Goal: Transaction & Acquisition: Purchase product/service

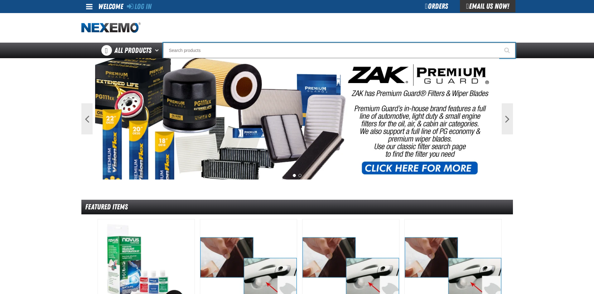
click at [233, 55] on input "Search" at bounding box center [339, 51] width 352 height 16
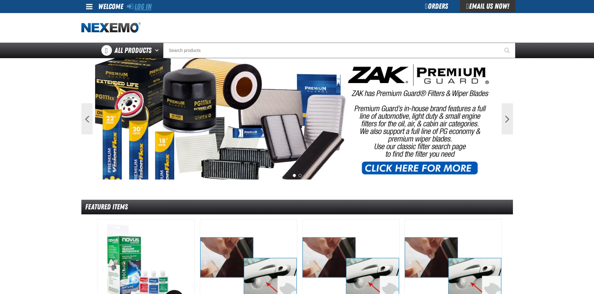
click at [143, 6] on link "Log In" at bounding box center [139, 6] width 25 height 9
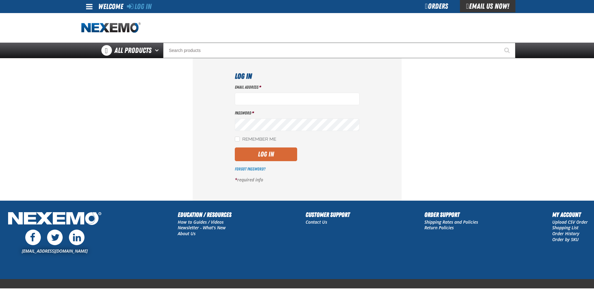
type input "mgriffin@vtaig.com"
click at [266, 160] on button "Log In" at bounding box center [266, 155] width 62 height 14
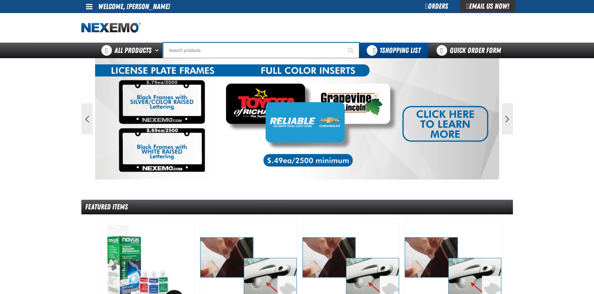
click at [251, 49] on input "Search" at bounding box center [261, 51] width 196 height 16
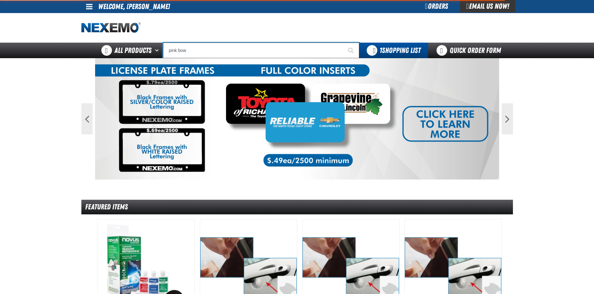
type input "pink bow"
click at [343, 43] on button "Start Searching" at bounding box center [351, 51] width 16 height 16
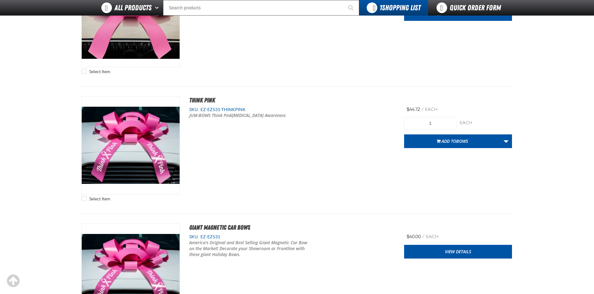
scroll to position [187, 0]
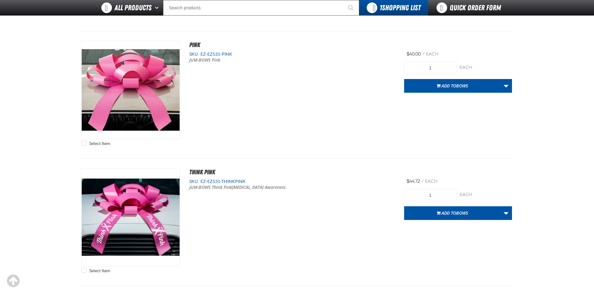
click at [456, 91] on button "Add to BOWS" at bounding box center [452, 86] width 96 height 14
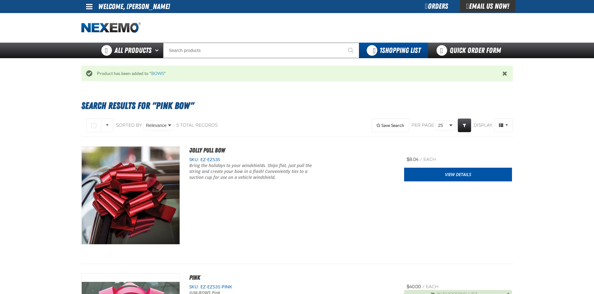
scroll to position [156, 0]
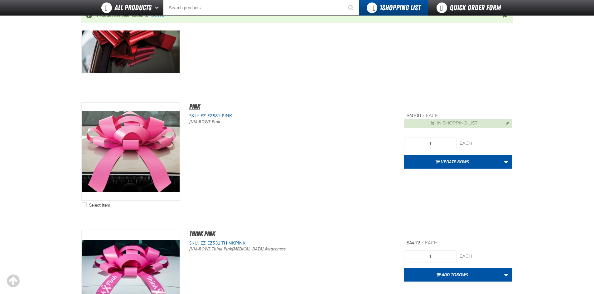
click at [195, 104] on span "PINK" at bounding box center [194, 106] width 11 height 7
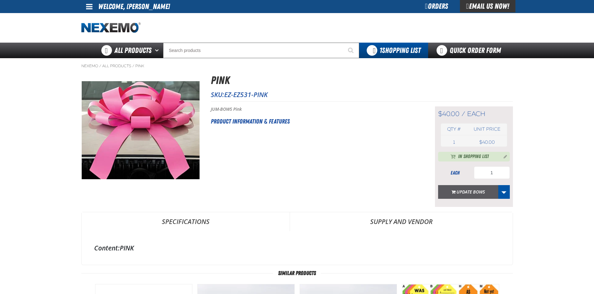
click at [463, 190] on button "Update BOWS" at bounding box center [468, 192] width 60 height 14
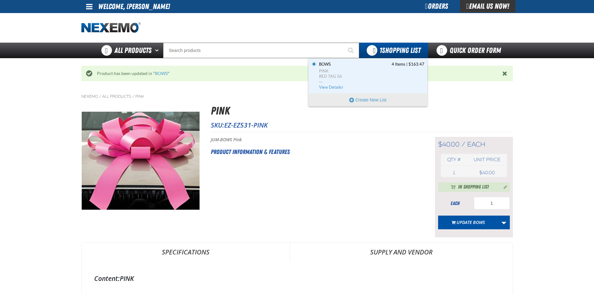
click at [398, 41] on div at bounding box center [296, 28] width 431 height 30
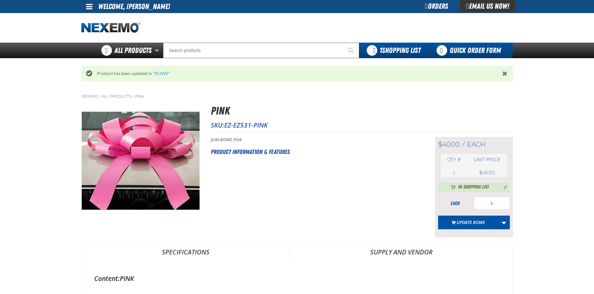
click at [472, 49] on link "Quick Order Form" at bounding box center [470, 51] width 84 height 16
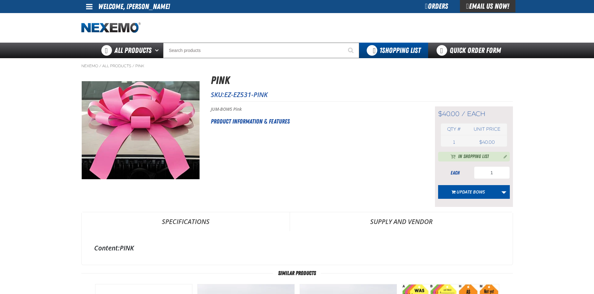
click at [503, 156] on button "Manage current product in the Shopping List" at bounding box center [503, 156] width 10 height 7
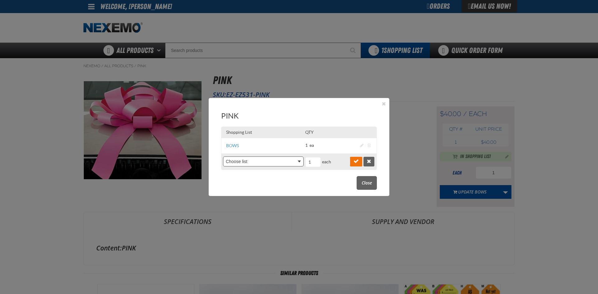
click at [250, 161] on body "Skip to Main Content Staging Site 5.1 Upgrade Site My Account My Account Suppor…" at bounding box center [299, 287] width 598 height 574
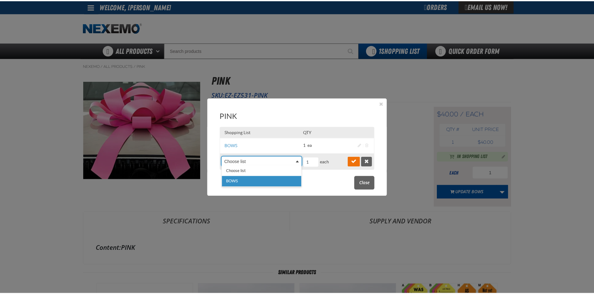
scroll to position [0, 3]
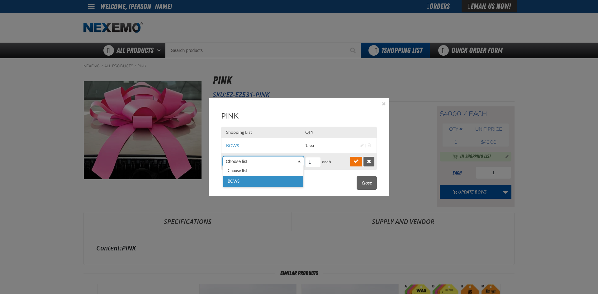
select select "28257"
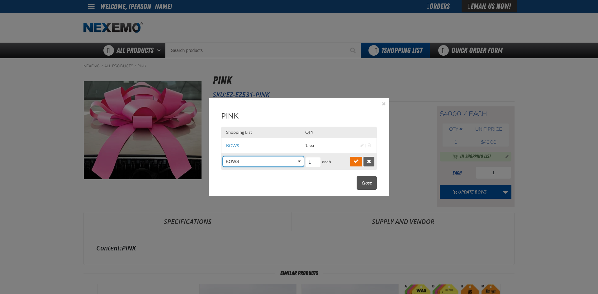
click at [370, 181] on span "Close" at bounding box center [367, 183] width 10 height 6
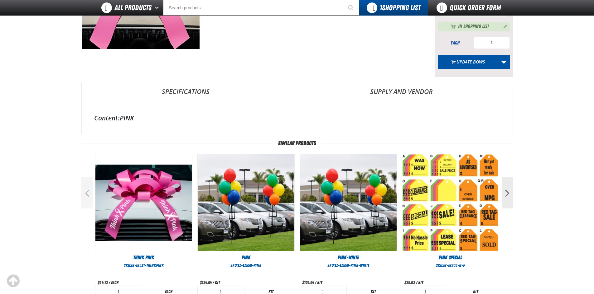
scroll to position [46, 0]
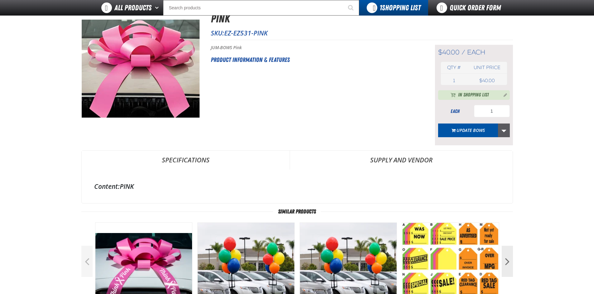
click at [502, 131] on link "More Actions" at bounding box center [504, 131] width 12 height 14
click at [307, 134] on div "Short Description: JUM-BOWS Pink Product Information & Features" at bounding box center [315, 95] width 208 height 101
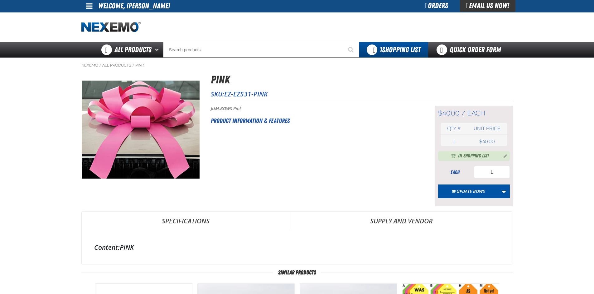
scroll to position [0, 0]
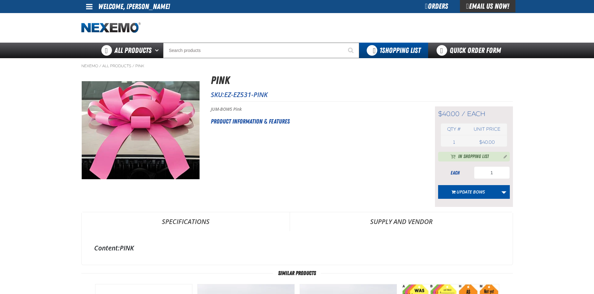
click at [80, 66] on div "Nexemo / All Products / PINK" at bounding box center [297, 256] width 436 height 397
click at [93, 67] on link "Nexemo" at bounding box center [89, 66] width 17 height 5
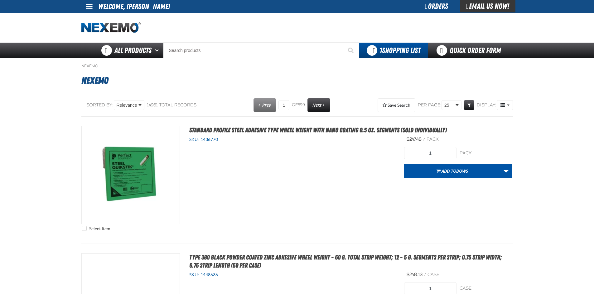
click at [432, 8] on div "Orders" at bounding box center [436, 6] width 47 height 12
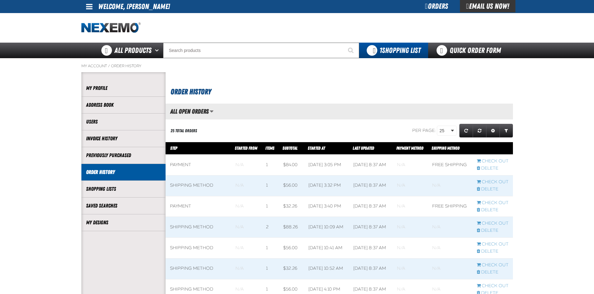
scroll to position [0, 0]
click at [88, 7] on span at bounding box center [89, 6] width 7 height 7
click at [98, 17] on link "My Account My Account" at bounding box center [98, 19] width 28 height 6
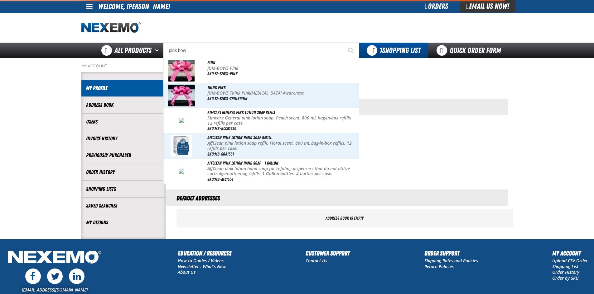
type input "pink bow"
click at [343, 43] on button "Start Searching" at bounding box center [351, 51] width 16 height 16
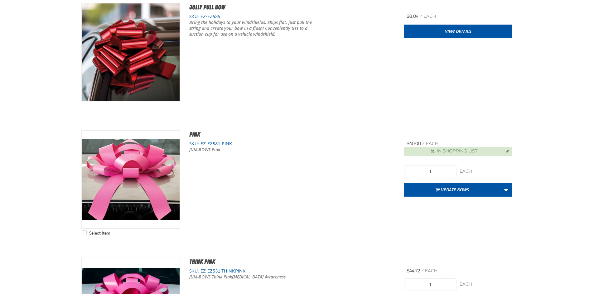
scroll to position [125, 0]
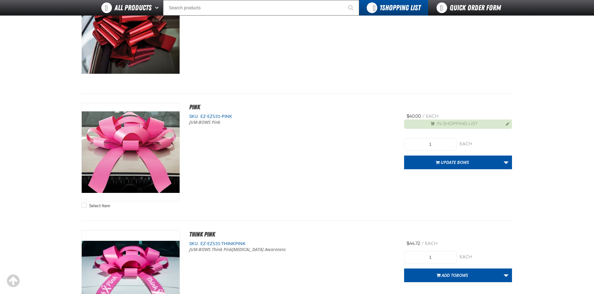
click at [504, 124] on button "Manage current product in the Shopping List" at bounding box center [505, 123] width 10 height 7
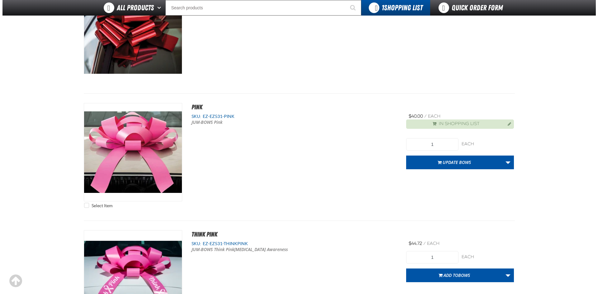
scroll to position [0, 0]
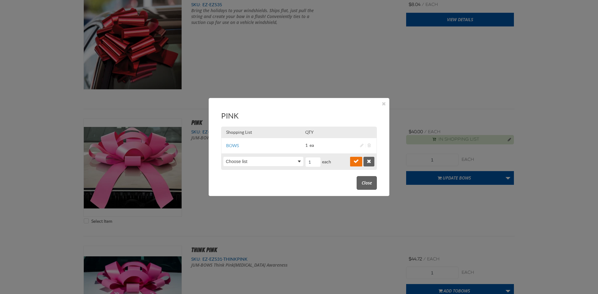
click at [368, 146] on span "Delete this Shopping list item" at bounding box center [369, 146] width 3 height 4
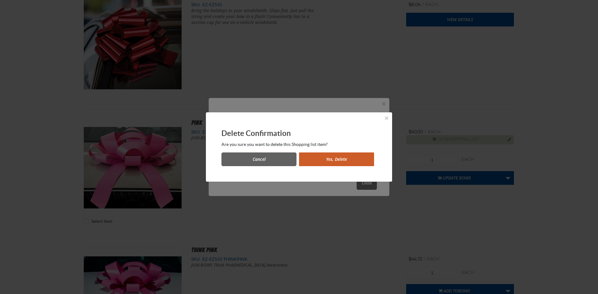
click at [337, 157] on button "Yes, Delete" at bounding box center [336, 160] width 75 height 14
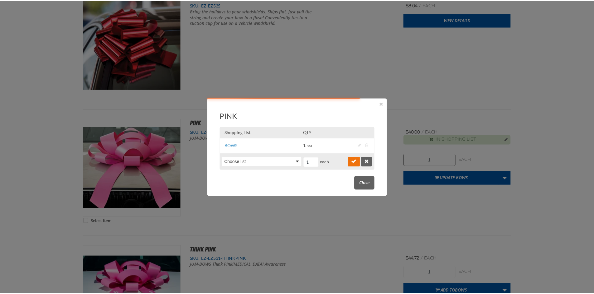
scroll to position [155, 0]
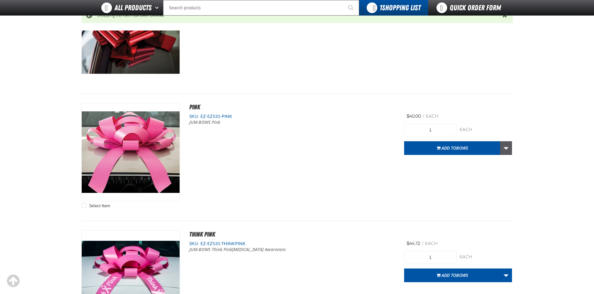
click at [505, 150] on link "More Actions" at bounding box center [506, 148] width 12 height 14
click at [250, 171] on div "Select Item PINK SKU: EZ-EZ531-PINK JUM-BOWS Pink View Details 1" at bounding box center [296, 157] width 431 height 108
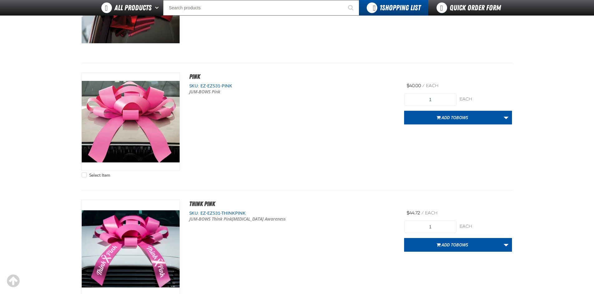
scroll to position [125, 0]
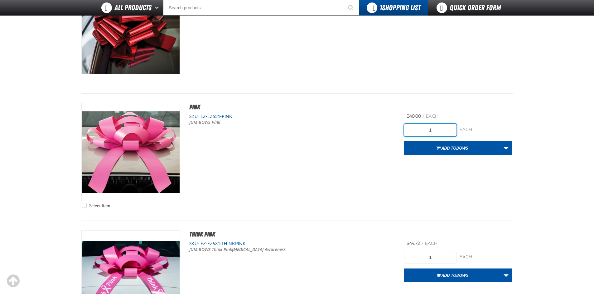
click at [421, 128] on input "1" at bounding box center [430, 130] width 52 height 12
drag, startPoint x: 93, startPoint y: 207, endPoint x: 74, endPoint y: 205, distance: 18.5
click at [92, 207] on label "Select Item" at bounding box center [96, 206] width 28 height 6
click at [83, 206] on input "Select Item" at bounding box center [84, 205] width 5 height 5
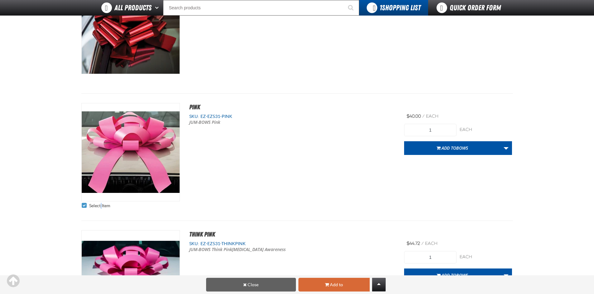
click at [341, 284] on link "Add to" at bounding box center [333, 285] width 71 height 14
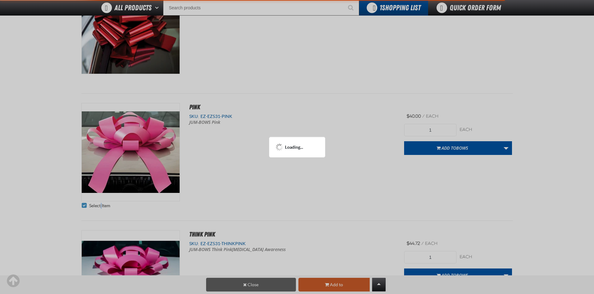
checkbox input "false"
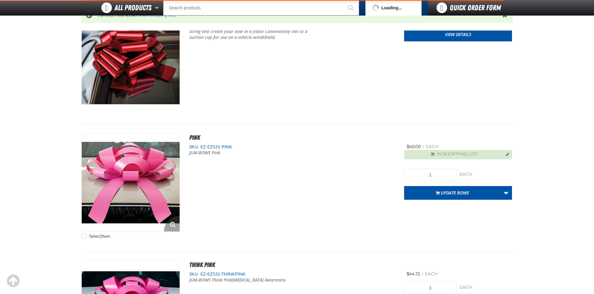
scroll to position [155, 0]
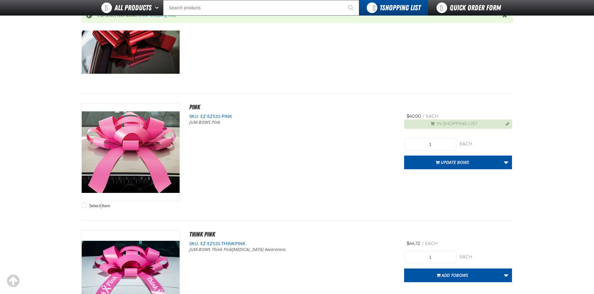
click at [504, 123] on button "Manage current product in the Shopping List" at bounding box center [505, 123] width 10 height 7
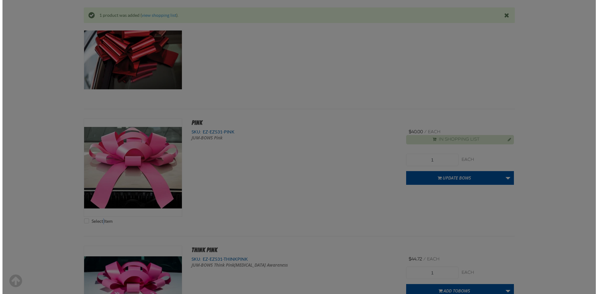
scroll to position [0, 0]
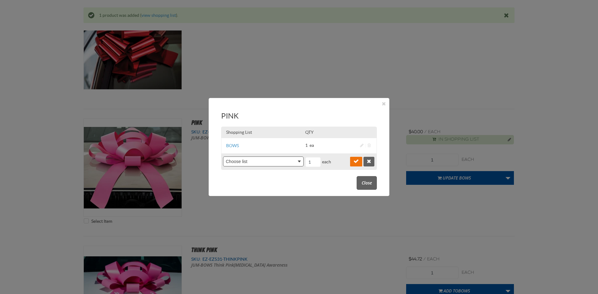
select select "3246"
click at [360, 187] on button "Close" at bounding box center [367, 183] width 20 height 14
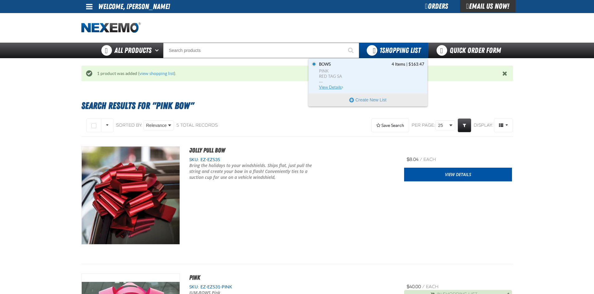
click at [332, 87] on span "View Details" at bounding box center [331, 87] width 25 height 5
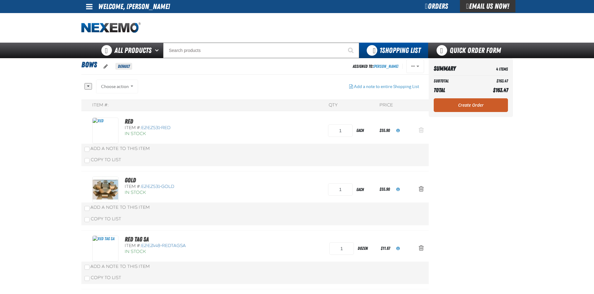
click at [418, 132] on span "Action Remove RED from BOWS" at bounding box center [420, 130] width 5 height 6
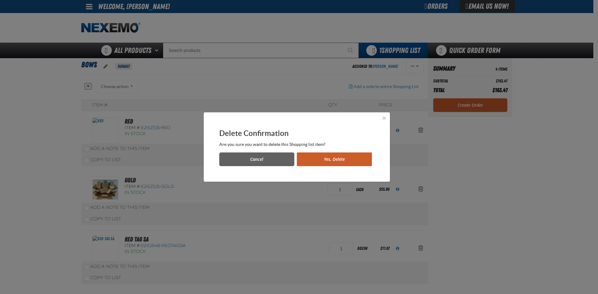
click at [338, 160] on button "Yes, Delete" at bounding box center [334, 160] width 75 height 14
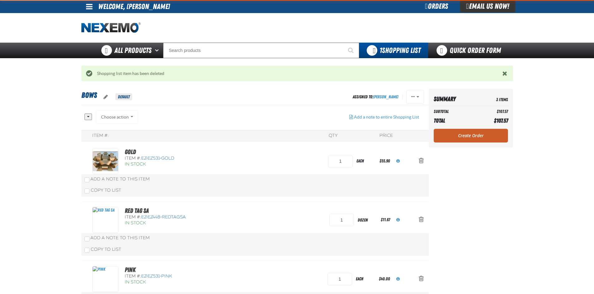
scroll to position [93, 0]
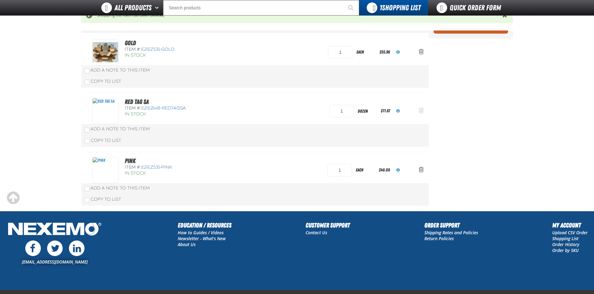
click at [420, 110] on span "Action Remove RED TAG SA from BOWS" at bounding box center [420, 110] width 5 height 6
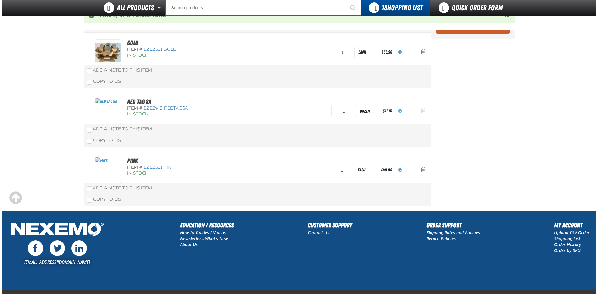
scroll to position [0, 0]
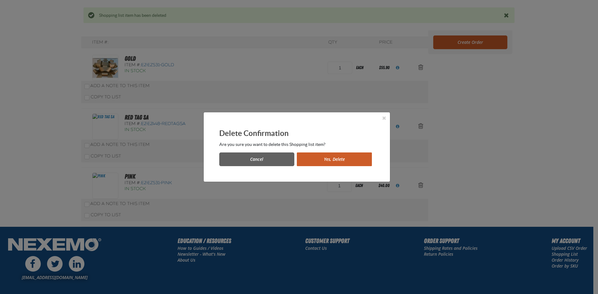
click at [348, 165] on button "Yes, Delete" at bounding box center [334, 160] width 75 height 14
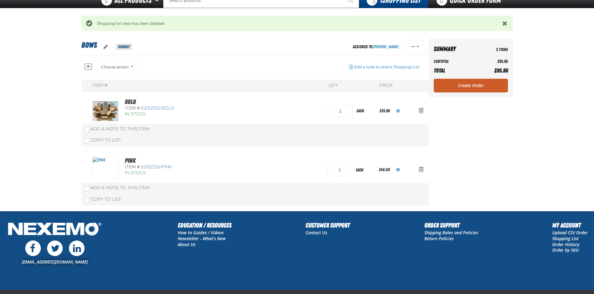
scroll to position [39, 0]
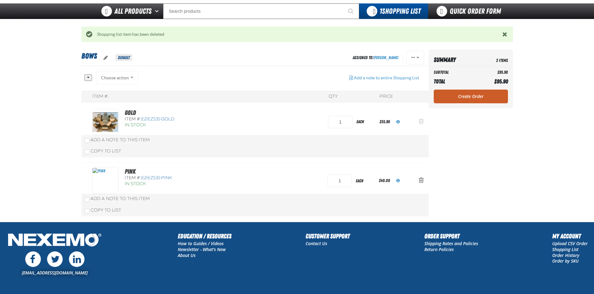
click at [422, 118] on span "Action Remove GOLD from BOWS" at bounding box center [420, 121] width 5 height 6
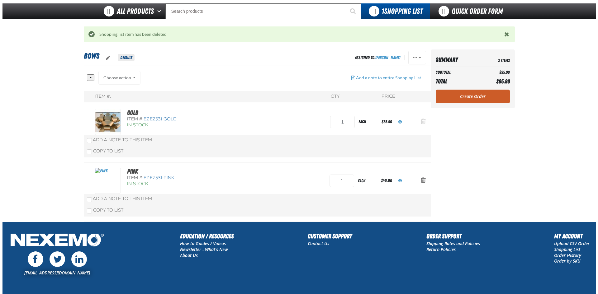
scroll to position [0, 0]
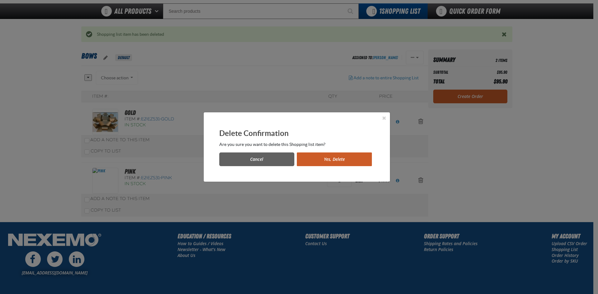
click at [355, 157] on button "Yes, Delete" at bounding box center [334, 160] width 75 height 14
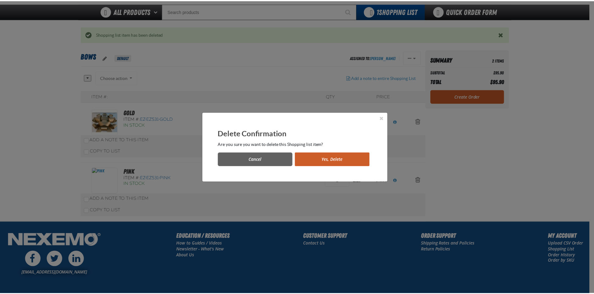
scroll to position [39, 0]
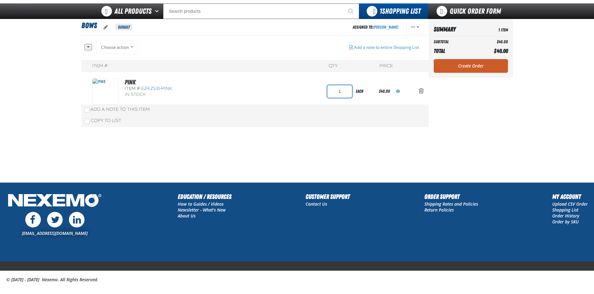
click at [346, 93] on input "1" at bounding box center [339, 91] width 25 height 12
type input "2"
click at [552, 114] on main "BOWS Default Assigned To: Michelle Griffin Reassign Duplicate Delete QTY" at bounding box center [297, 101] width 594 height 164
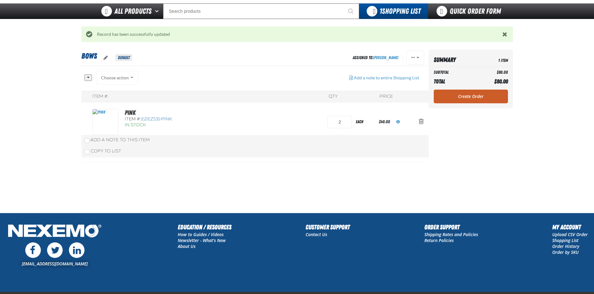
click at [495, 98] on link "Create Order" at bounding box center [470, 97] width 74 height 14
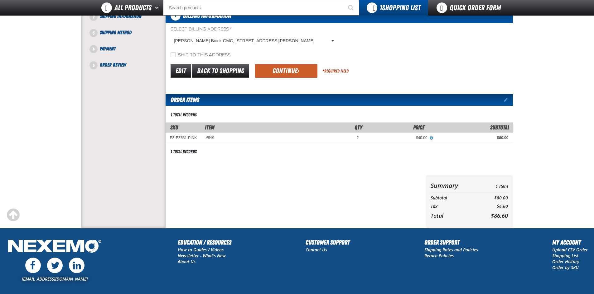
scroll to position [62, 0]
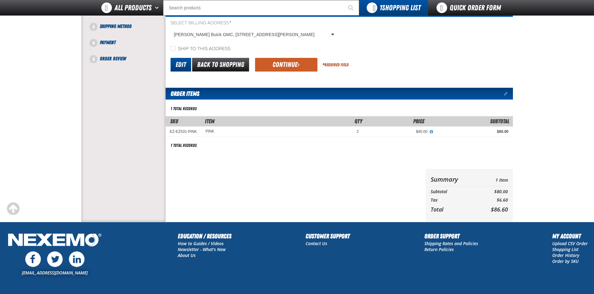
click at [180, 64] on link "Edit" at bounding box center [180, 65] width 21 height 14
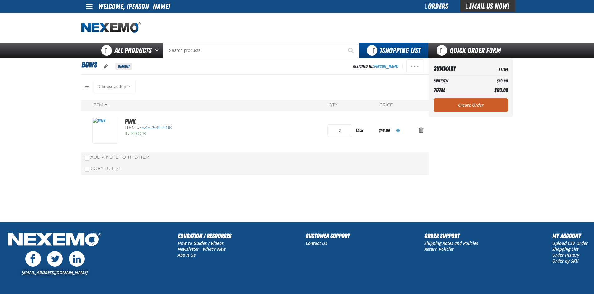
click at [347, 131] on input "2" at bounding box center [339, 131] width 25 height 12
type input "1"
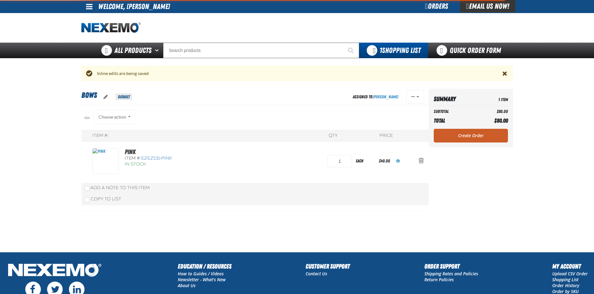
click at [378, 148] on div "PINK Item #: EZ-EZ531-PINK In Stock 1 each" at bounding box center [254, 177] width 347 height 68
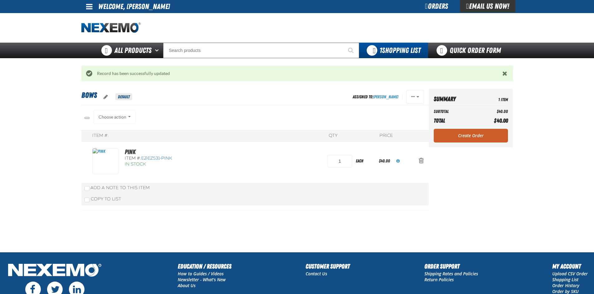
click at [481, 137] on link "Create Order" at bounding box center [470, 136] width 74 height 14
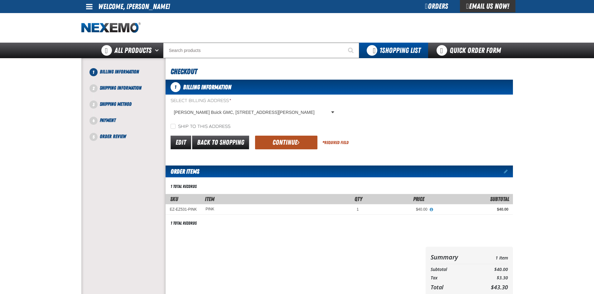
click at [297, 142] on span "submit" at bounding box center [298, 142] width 2 height 7
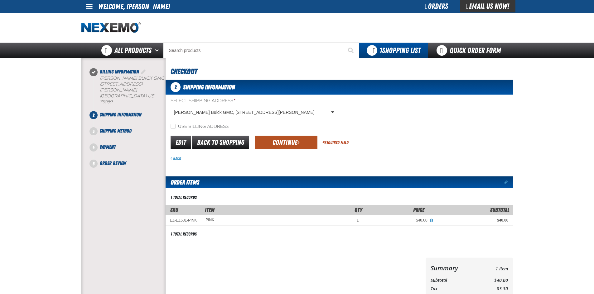
click at [312, 146] on button "Continue" at bounding box center [286, 143] width 62 height 14
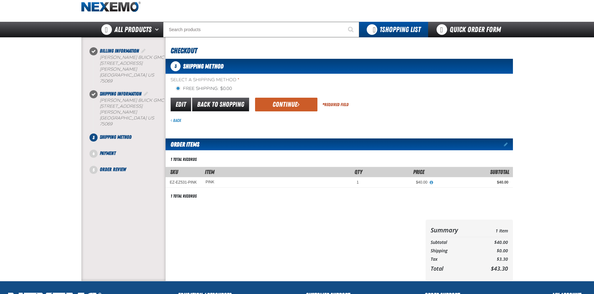
scroll to position [62, 0]
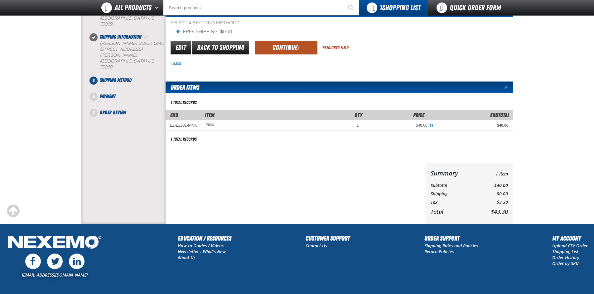
click at [288, 50] on button "Continue" at bounding box center [286, 48] width 62 height 14
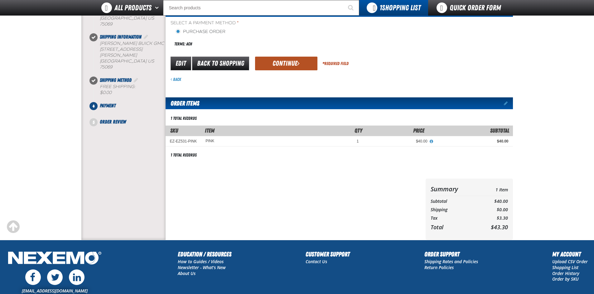
click at [309, 70] on button "Continue" at bounding box center [286, 64] width 62 height 14
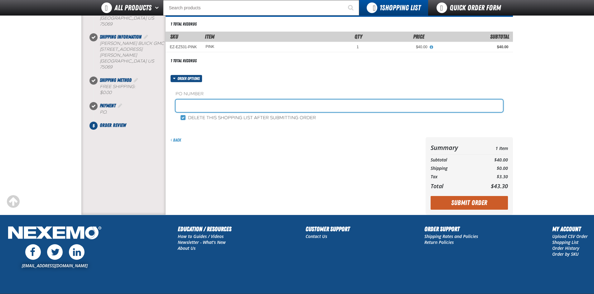
click at [259, 103] on input "text" at bounding box center [338, 106] width 327 height 12
click at [217, 105] on input "NEW CAR SALES-CRM OFFICE" at bounding box center [338, 106] width 327 height 12
drag, startPoint x: 216, startPoint y: 105, endPoint x: 392, endPoint y: 125, distance: 177.1
click at [392, 125] on div "PO Number NEW CAR SALES-CRM OFFICE Delete this shopping list after submitting o…" at bounding box center [338, 106] width 347 height 48
type input "NEW CAR SALES"
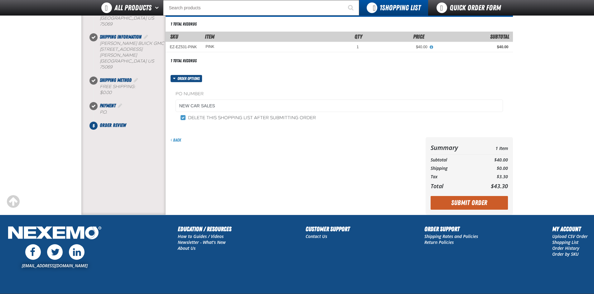
click at [269, 169] on div "Back" at bounding box center [293, 176] width 257 height 78
click at [490, 207] on button "Submit Order" at bounding box center [468, 203] width 77 height 14
